Goal: Transaction & Acquisition: Purchase product/service

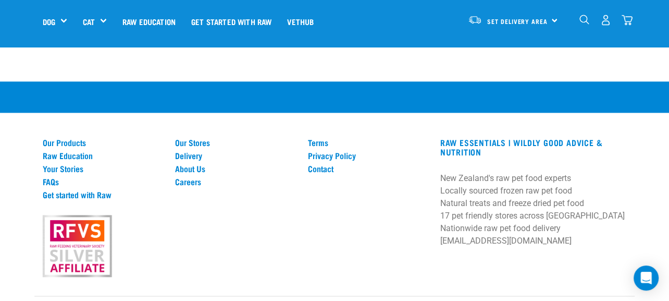
scroll to position [1100, 0]
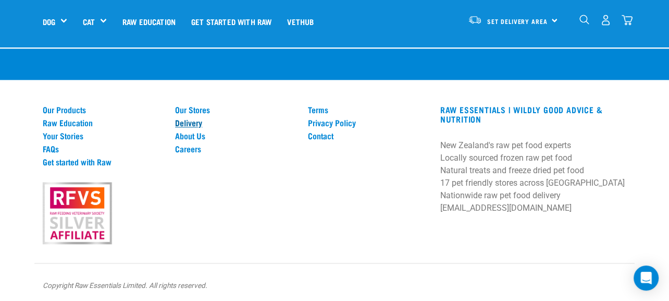
click at [194, 118] on link "Delivery" at bounding box center [235, 122] width 120 height 9
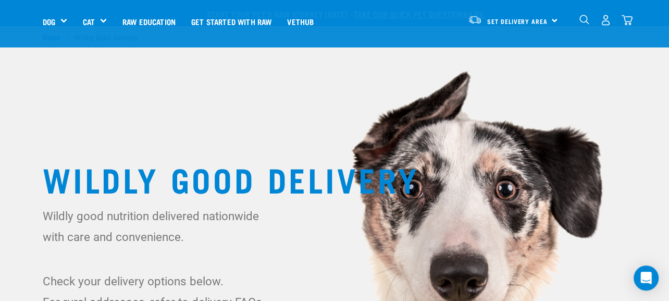
scroll to position [261, 0]
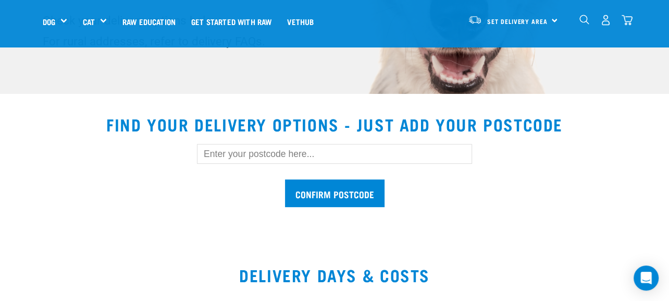
click at [216, 154] on input "text" at bounding box center [334, 154] width 275 height 20
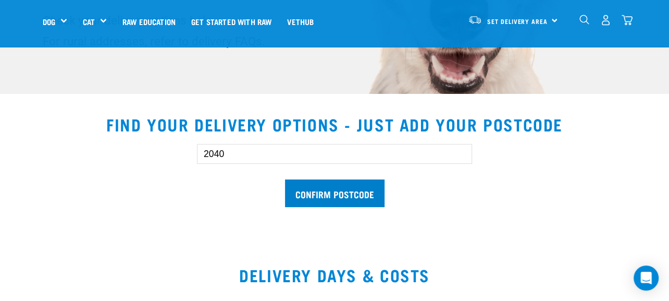
type input "2040"
click at [310, 196] on input "Confirm postcode" at bounding box center [335, 193] width 100 height 28
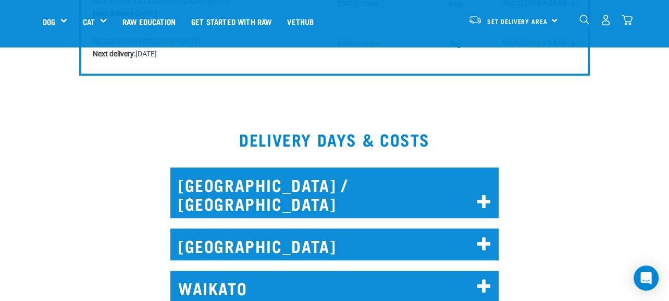
scroll to position [730, 0]
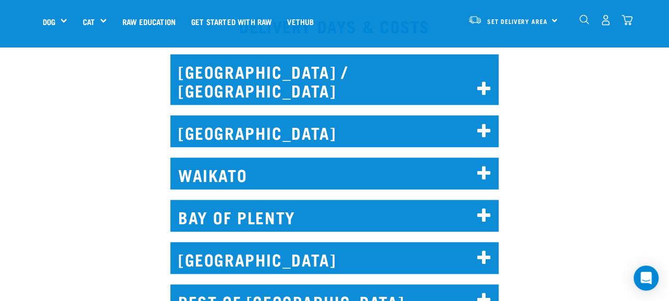
click at [477, 81] on icon at bounding box center [484, 89] width 14 height 17
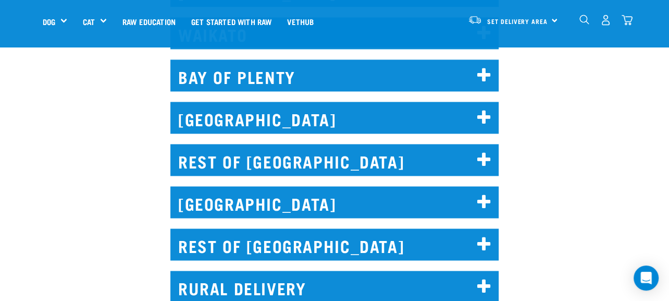
scroll to position [1303, 0]
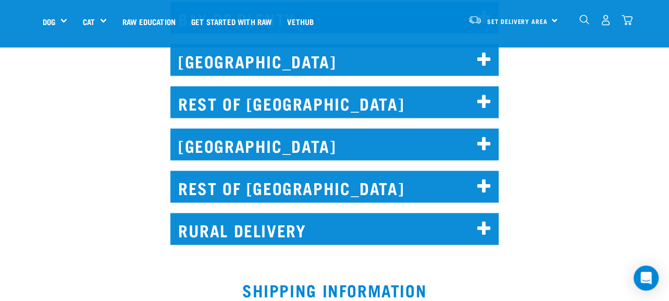
click at [486, 220] on icon at bounding box center [484, 228] width 14 height 17
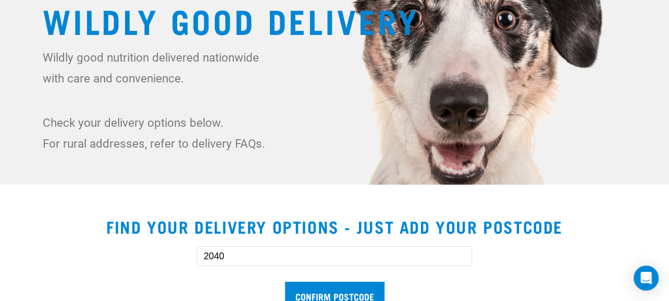
scroll to position [0, 0]
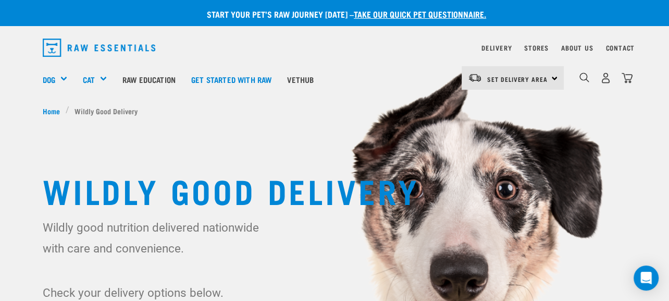
click at [552, 76] on div "Set Delivery Area North Island South Island" at bounding box center [513, 77] width 102 height 23
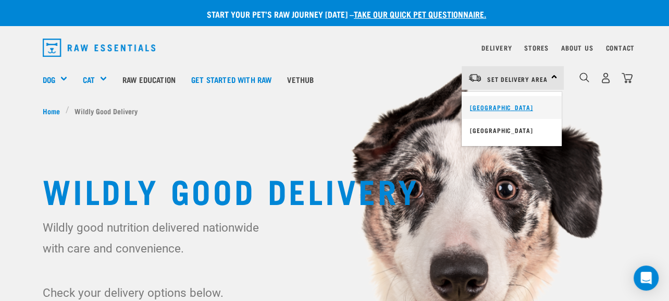
click at [508, 106] on link "[GEOGRAPHIC_DATA]" at bounding box center [512, 107] width 100 height 23
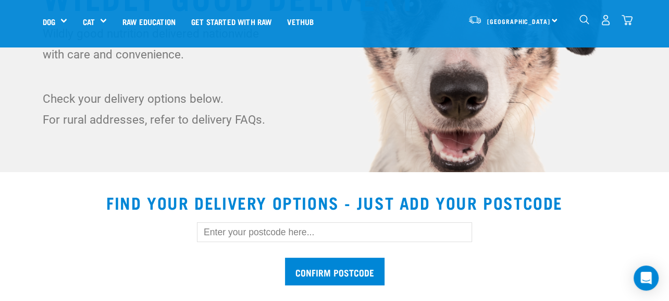
scroll to position [261, 0]
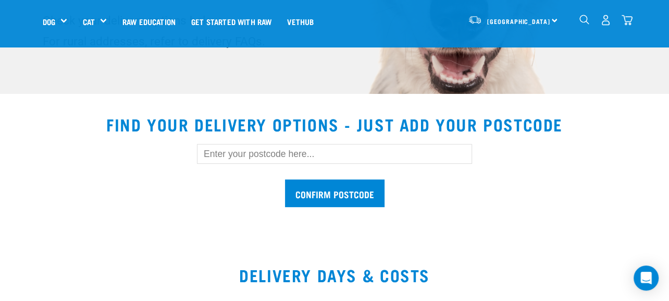
click at [252, 153] on input "text" at bounding box center [334, 154] width 275 height 20
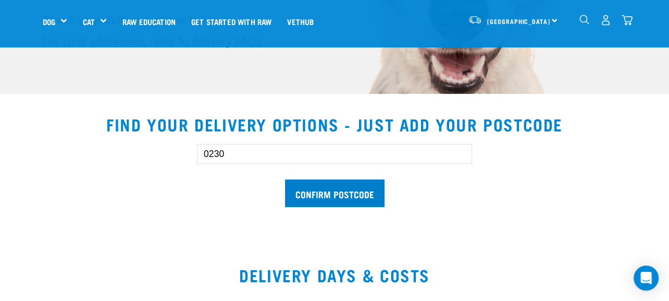
type input "0230"
click at [300, 194] on input "Confirm postcode" at bounding box center [335, 193] width 100 height 28
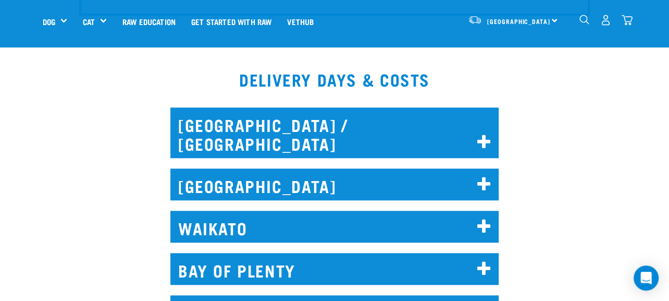
scroll to position [677, 0]
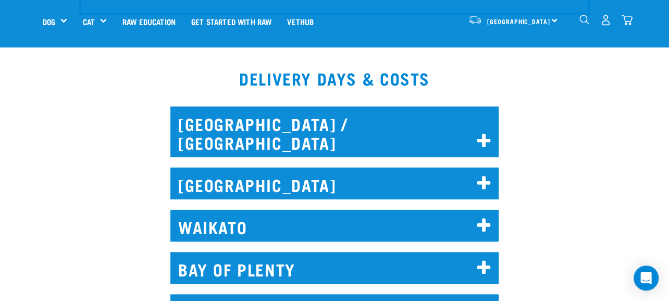
click at [482, 133] on icon at bounding box center [484, 141] width 14 height 17
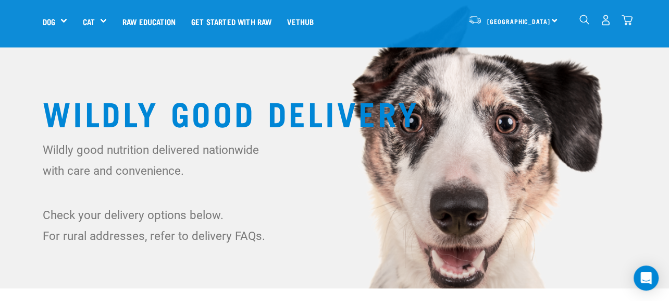
scroll to position [0, 0]
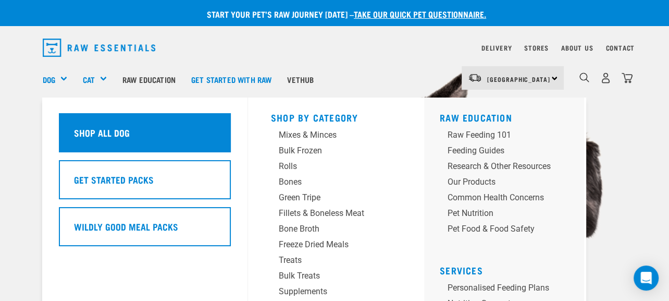
click at [81, 129] on h5 "Shop All Dog" at bounding box center [102, 133] width 56 height 14
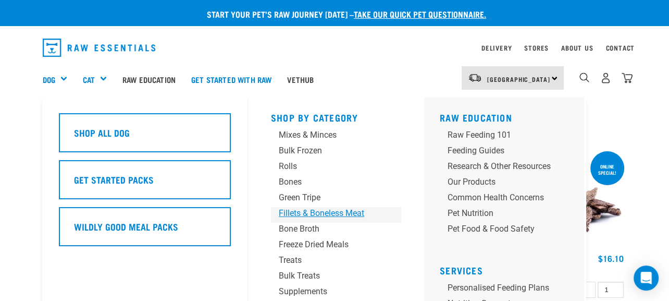
click at [339, 212] on div "Fillets & Boneless Meat" at bounding box center [327, 213] width 97 height 13
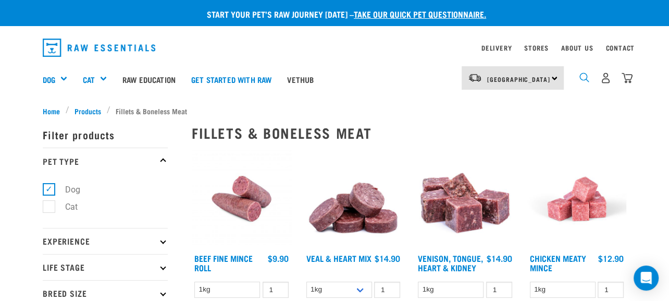
click at [582, 77] on img "dropdown navigation" at bounding box center [584, 77] width 10 height 10
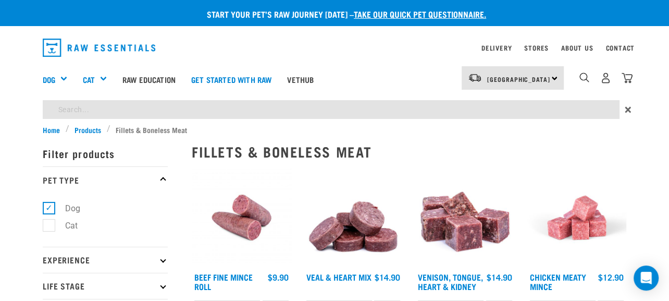
click at [88, 109] on input "search" at bounding box center [331, 109] width 577 height 19
type input "hearts"
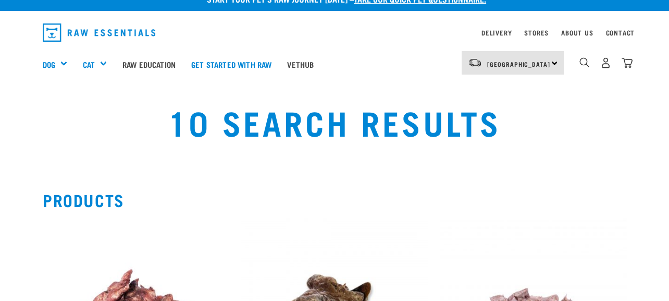
scroll to position [156, 0]
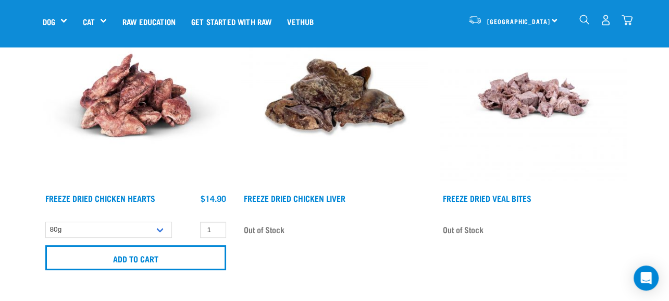
click at [595, 180] on img at bounding box center [533, 95] width 186 height 186
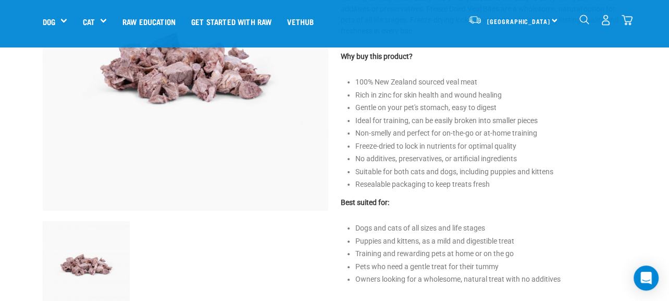
scroll to position [156, 0]
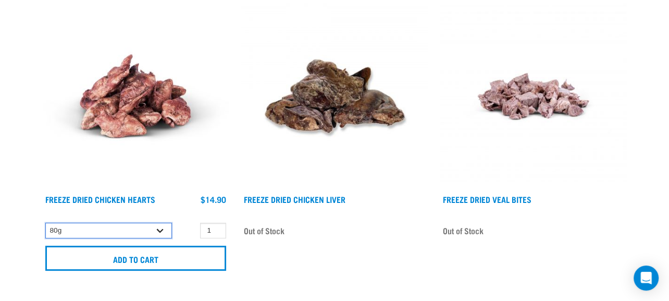
click at [162, 230] on select "80g" at bounding box center [108, 231] width 127 height 16
click at [175, 184] on img at bounding box center [136, 96] width 186 height 186
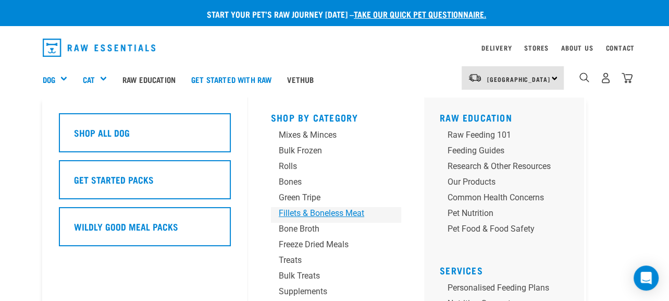
click at [333, 213] on div "Fillets & Boneless Meat" at bounding box center [327, 213] width 97 height 13
